Goal: Find specific page/section: Find specific page/section

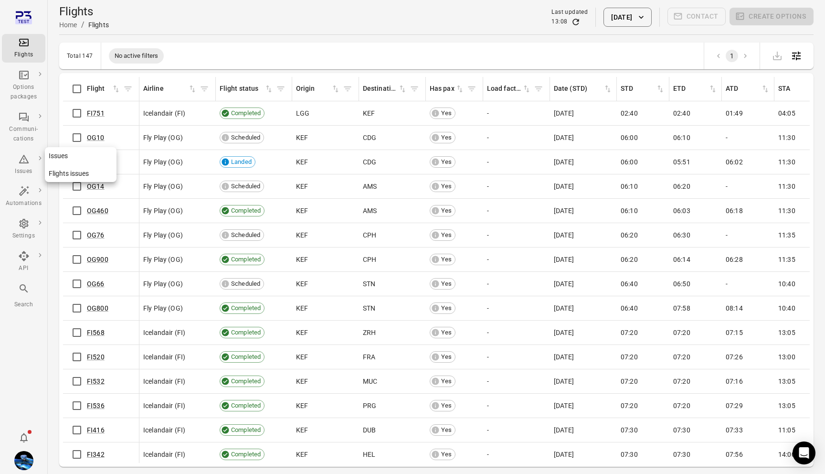
click at [23, 160] on icon "Main navigation" at bounding box center [23, 158] width 11 height 11
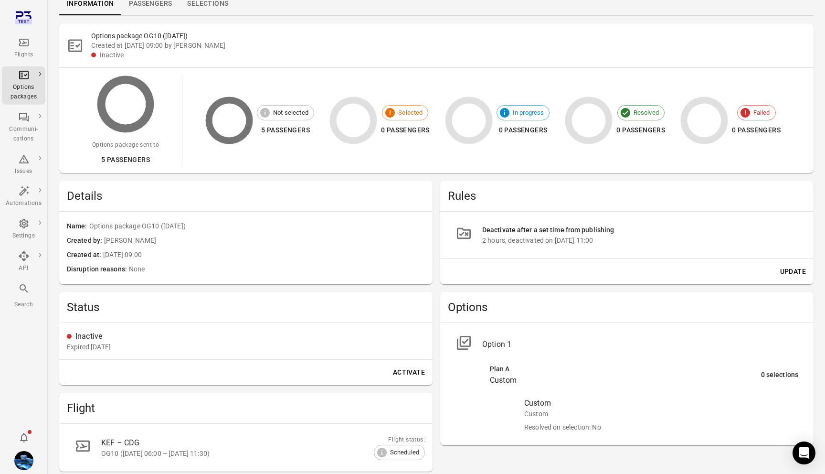
scroll to position [75, 0]
